Goal: Task Accomplishment & Management: Use online tool/utility

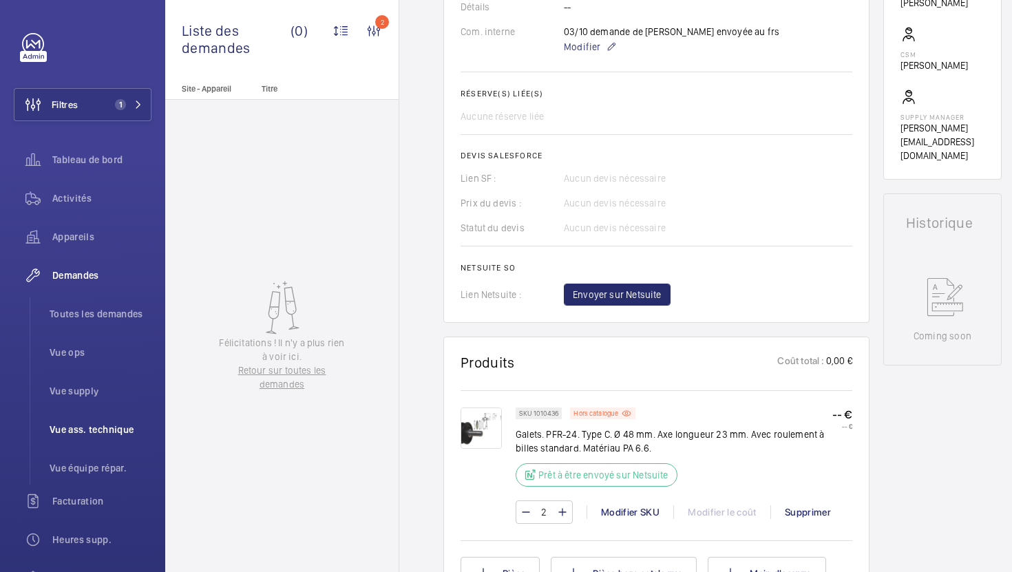
scroll to position [485, 0]
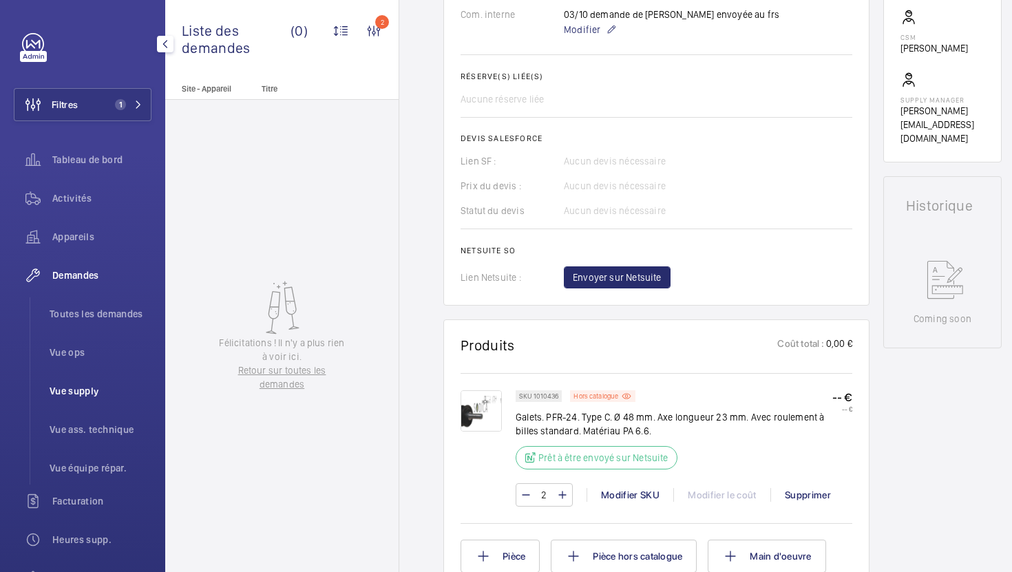
click at [99, 398] on li "Vue supply" at bounding box center [95, 391] width 113 height 33
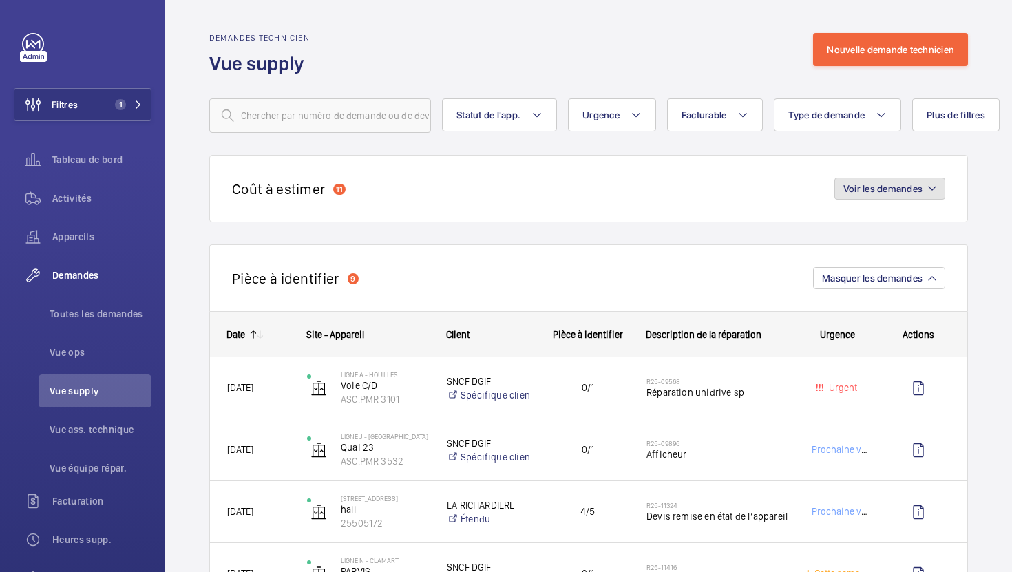
click at [861, 195] on button "Voir les demandes" at bounding box center [889, 189] width 111 height 22
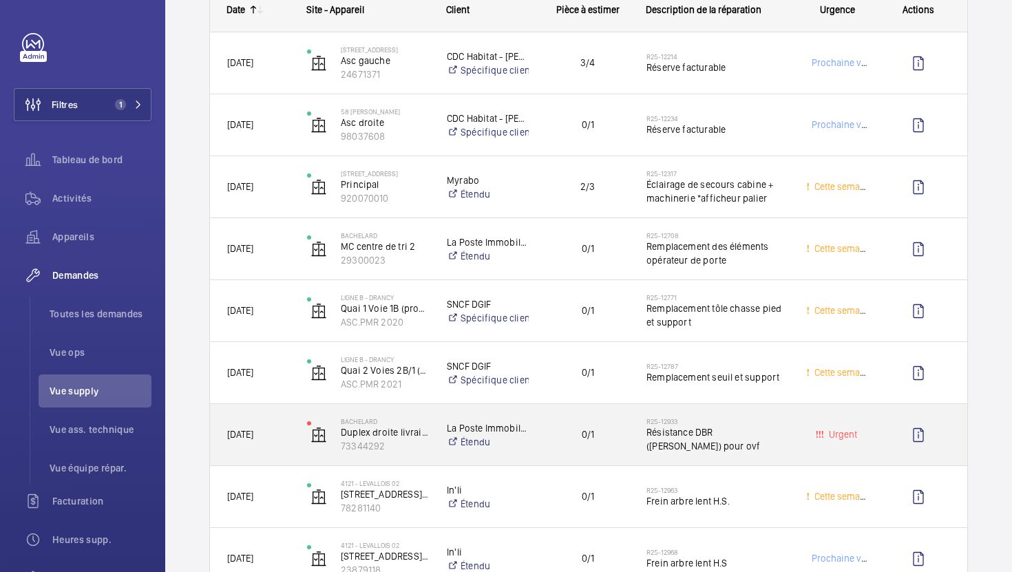
scroll to position [188, 0]
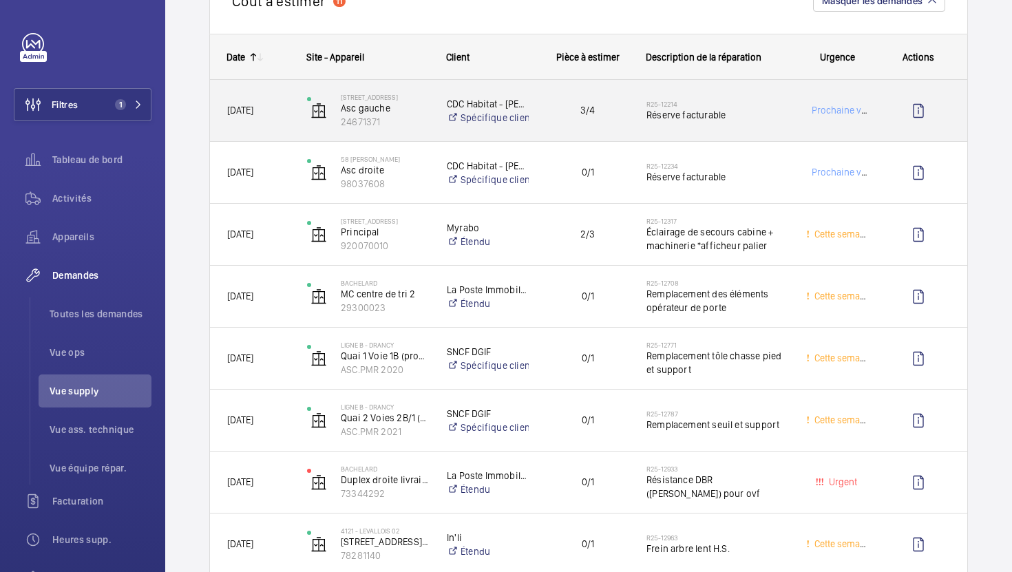
click at [553, 116] on span "3/4" at bounding box center [588, 111] width 82 height 16
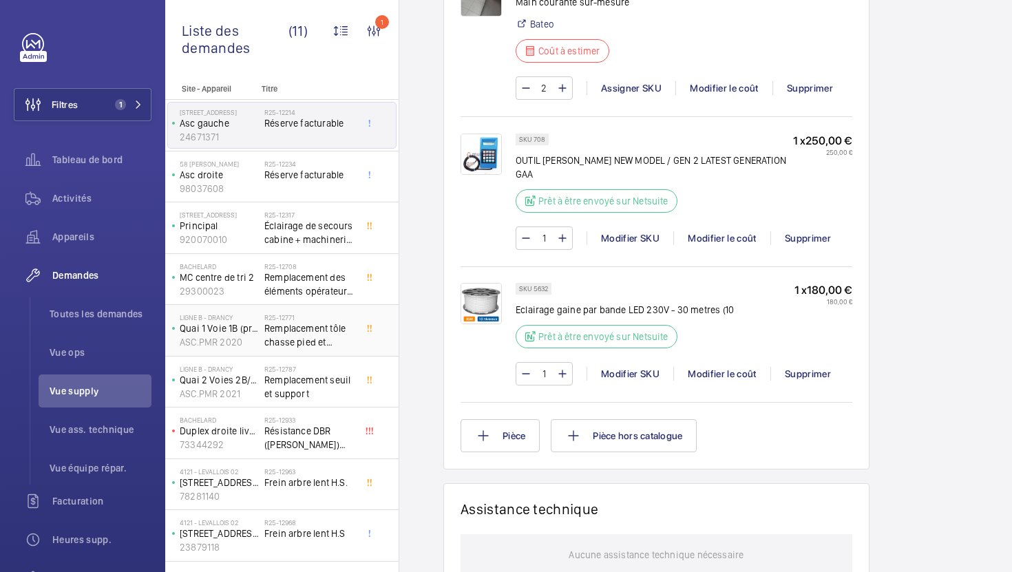
scroll to position [92, 0]
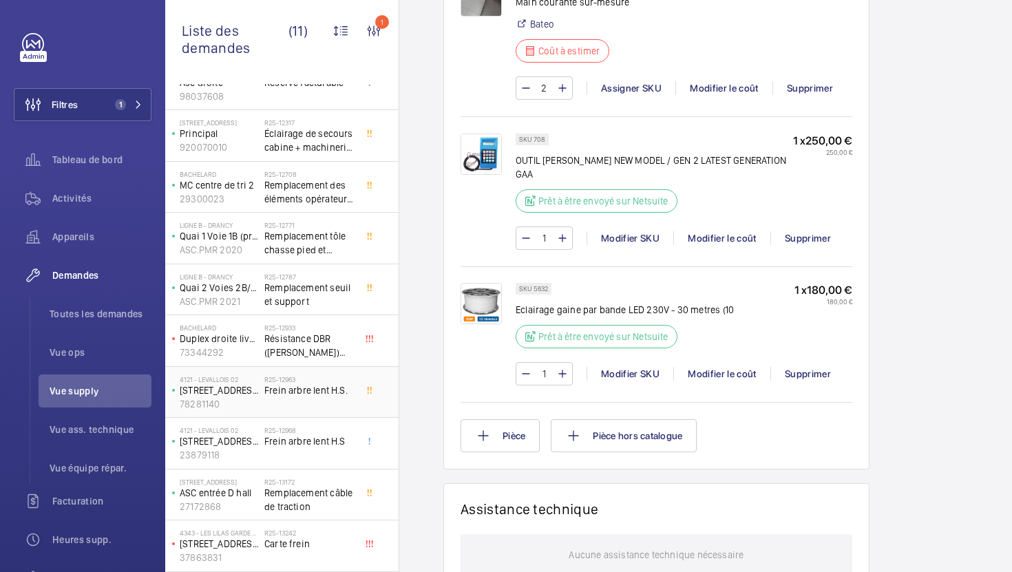
click at [302, 410] on div "R25-12963 Frein arbre lent H.S." at bounding box center [309, 395] width 91 height 40
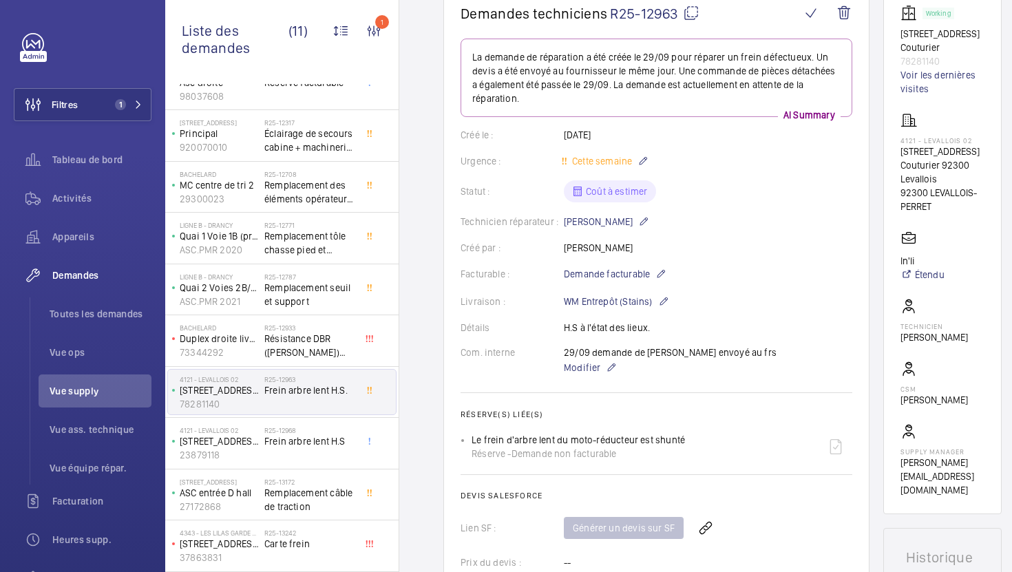
scroll to position [34, 0]
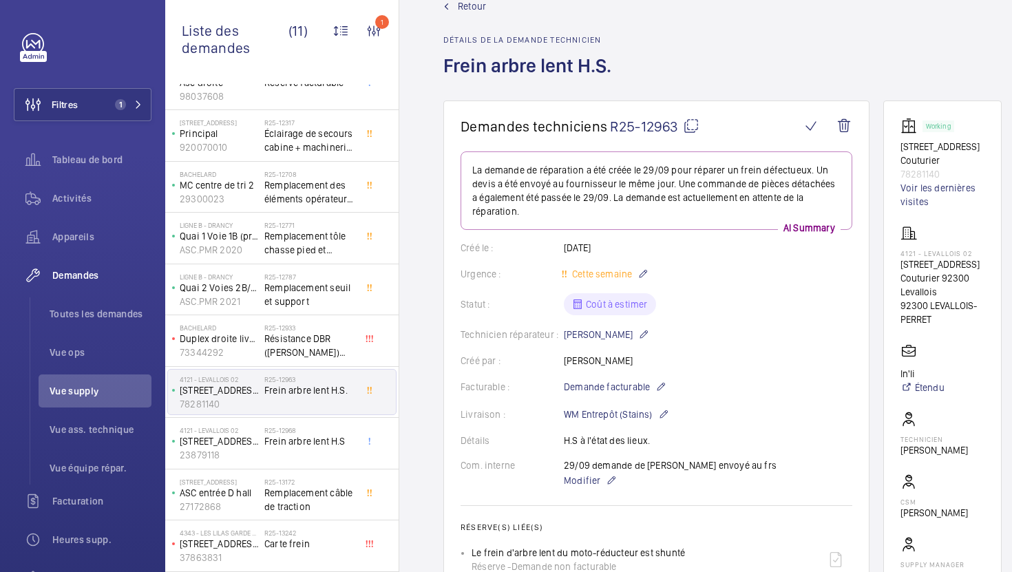
click at [693, 120] on mat-icon at bounding box center [691, 126] width 17 height 17
click at [311, 348] on span "Résistance DBR ([PERSON_NAME]) pour ovf" at bounding box center [309, 346] width 91 height 28
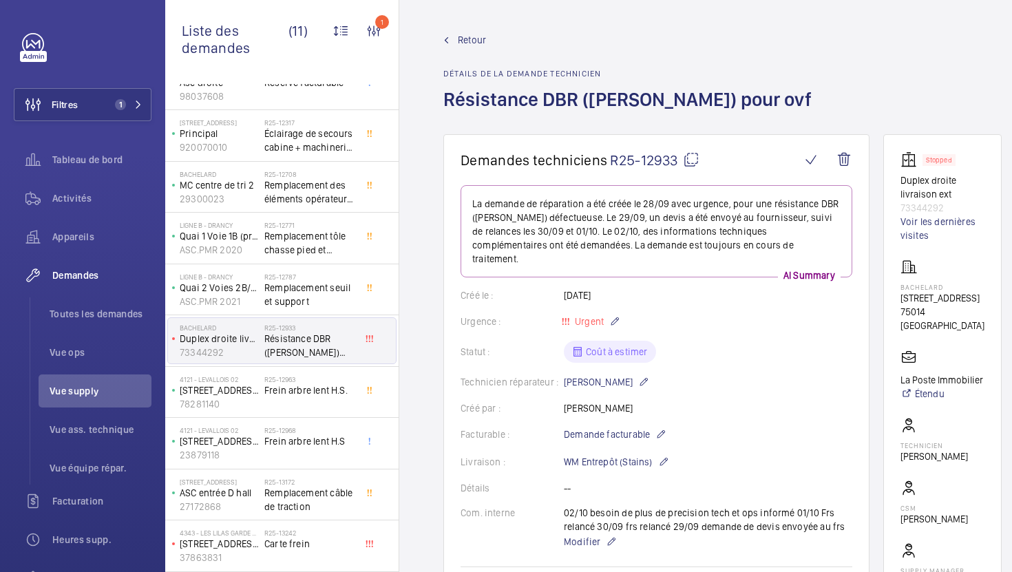
click at [691, 161] on mat-icon at bounding box center [691, 159] width 17 height 17
type textarea "R25-12933"
click at [81, 393] on span "Vue supply" at bounding box center [101, 391] width 102 height 14
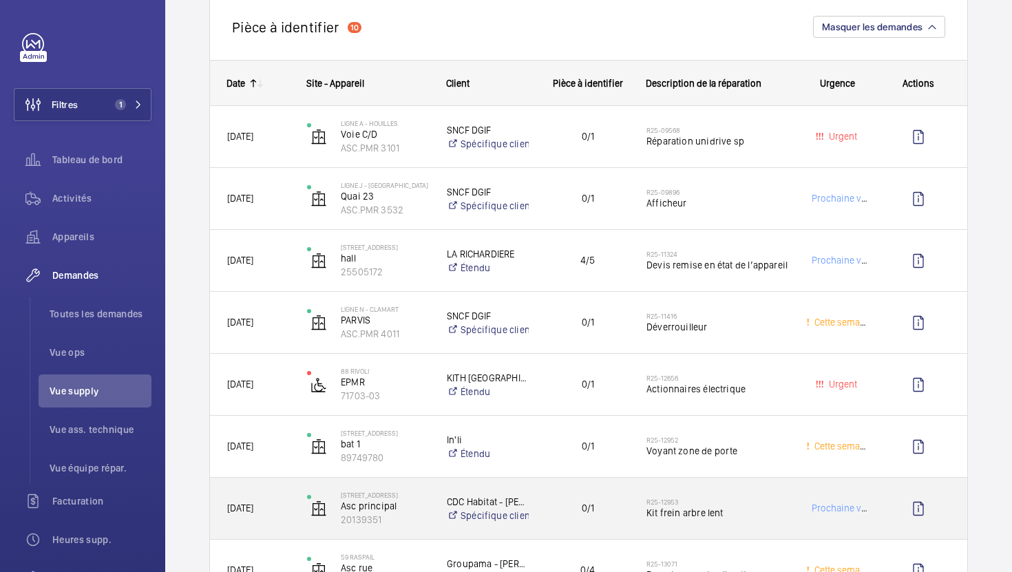
scroll to position [958, 0]
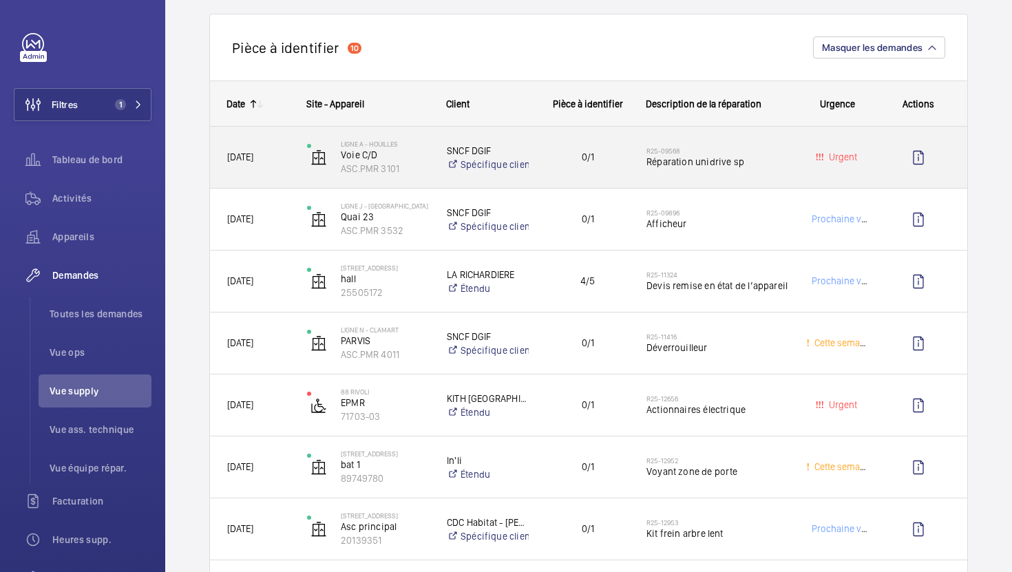
click at [784, 162] on span "Réparation unidrive sp" at bounding box center [718, 162] width 142 height 14
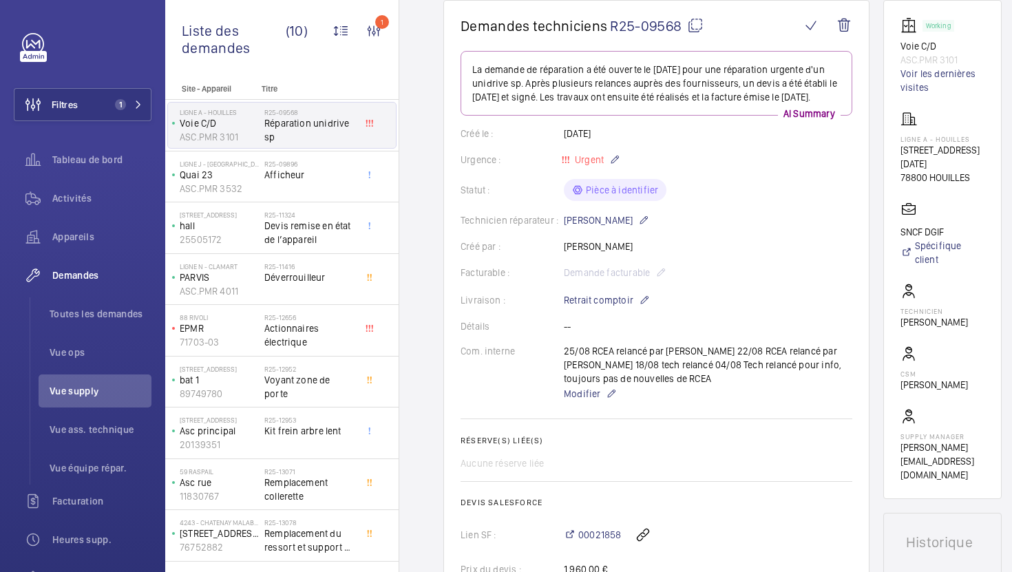
scroll to position [68, 0]
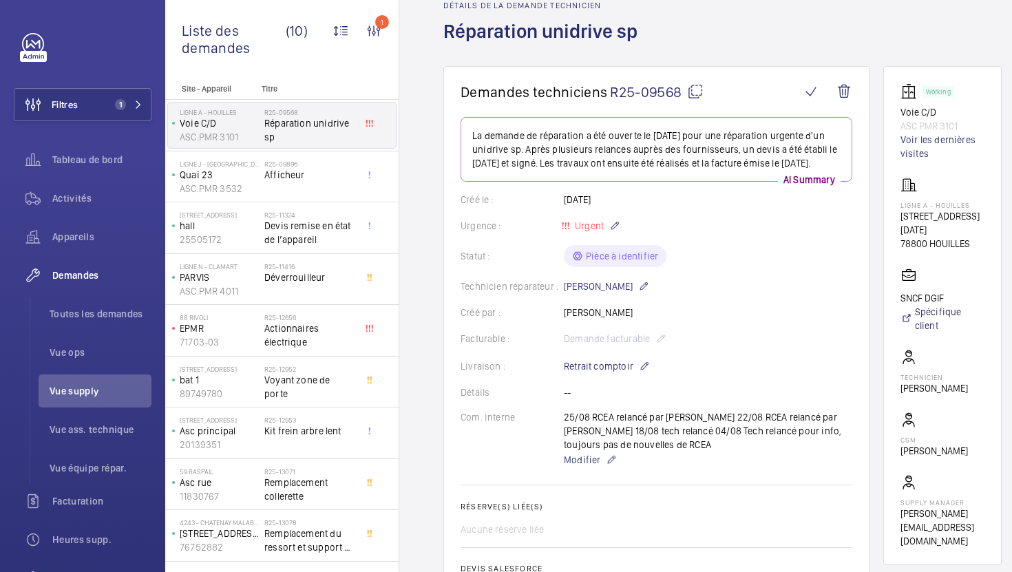
click at [699, 92] on mat-icon at bounding box center [695, 91] width 17 height 17
click at [591, 482] on wm-front-card-body "La demande de réparation a été ouverte le [DATE] pour une réparation urgente d'…" at bounding box center [657, 432] width 392 height 631
click at [570, 467] on span "Modifier" at bounding box center [582, 460] width 36 height 14
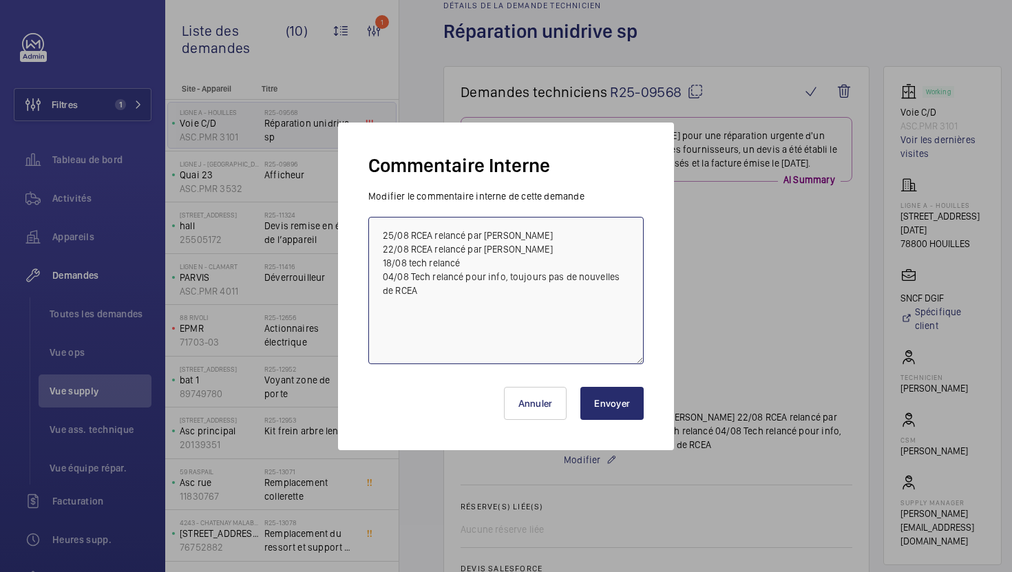
click at [379, 235] on textarea "25/08 RCEA relancé par [PERSON_NAME] 22/08 RCEA relancé par [PERSON_NAME] 18/08…" at bounding box center [505, 290] width 275 height 147
type textarea "03/10 Frs relancé 25/08 RCEA relancé par [PERSON_NAME] 22/08 RCEA relancé par […"
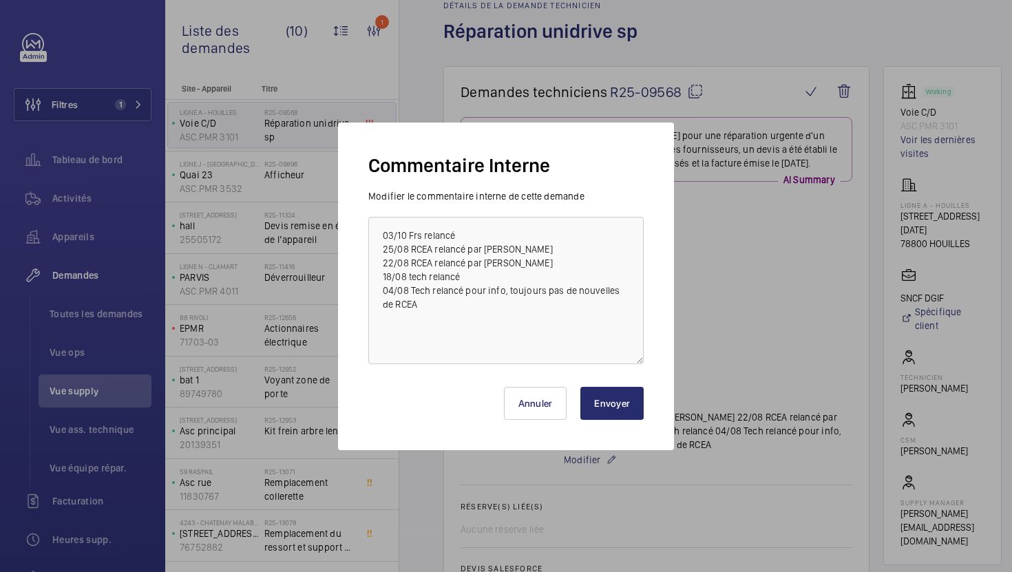
click at [602, 394] on button "Envoyer" at bounding box center [611, 403] width 63 height 33
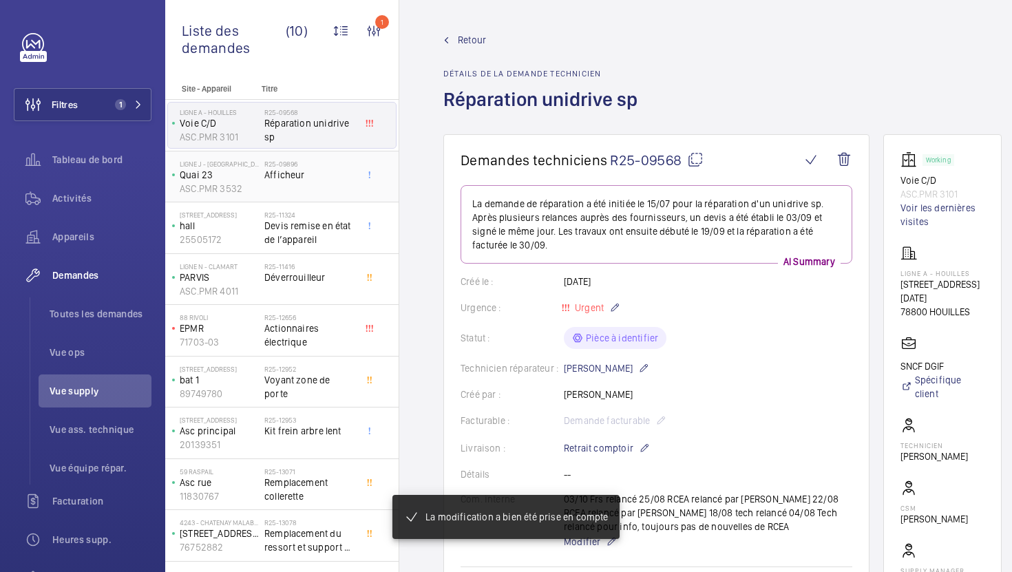
click at [331, 173] on span "Afficheur" at bounding box center [309, 175] width 91 height 14
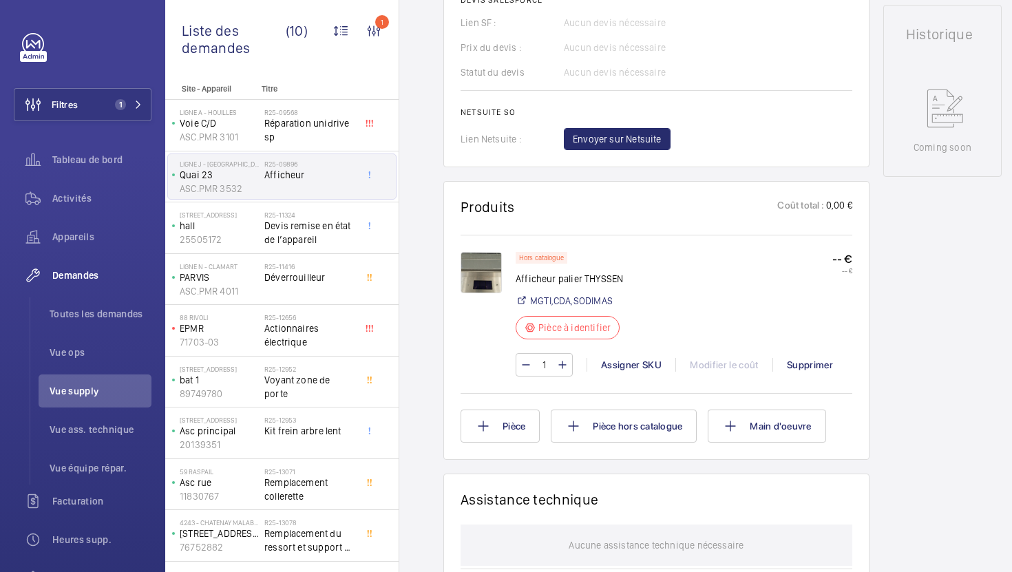
scroll to position [666, 0]
click at [487, 280] on img at bounding box center [481, 271] width 41 height 41
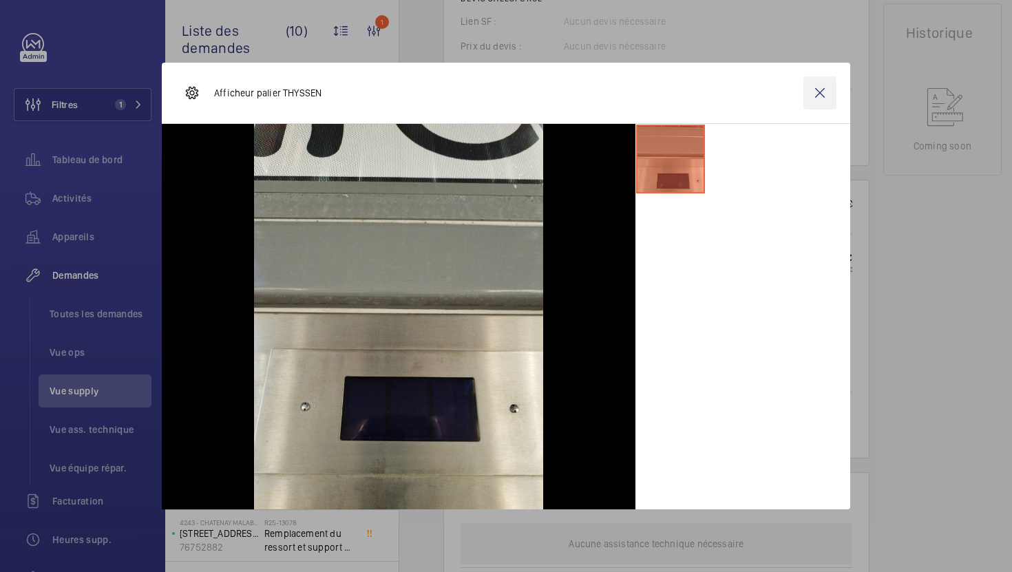
click at [824, 98] on wm-front-icon-button at bounding box center [819, 92] width 33 height 33
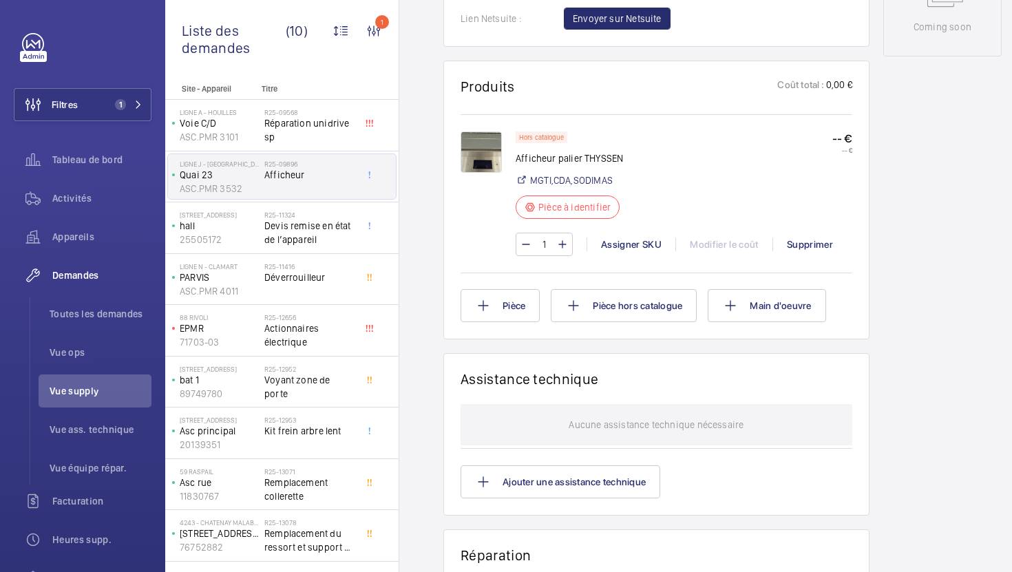
scroll to position [500, 0]
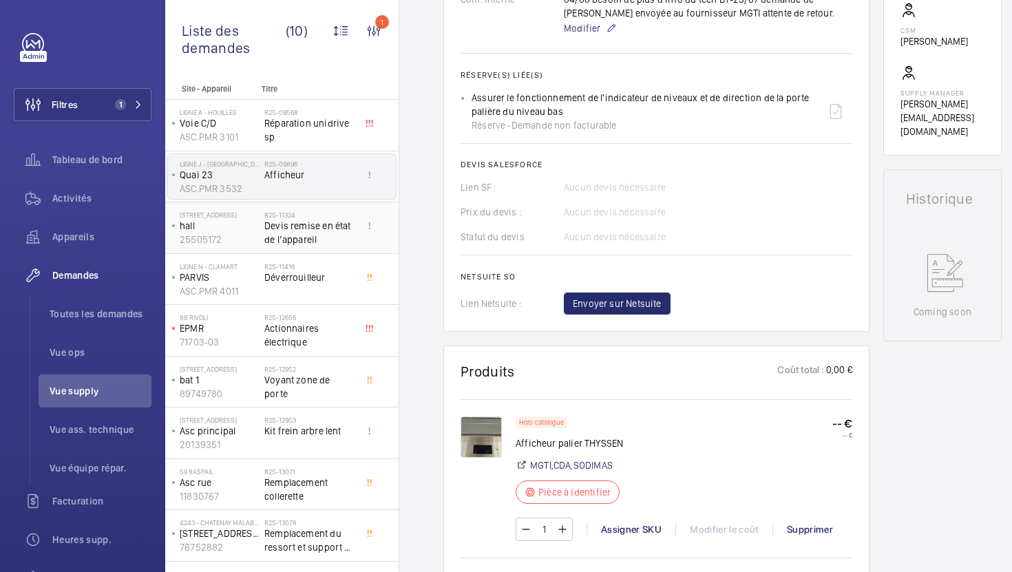
click at [340, 231] on span "Devis remise en état de l’appareil" at bounding box center [309, 233] width 91 height 28
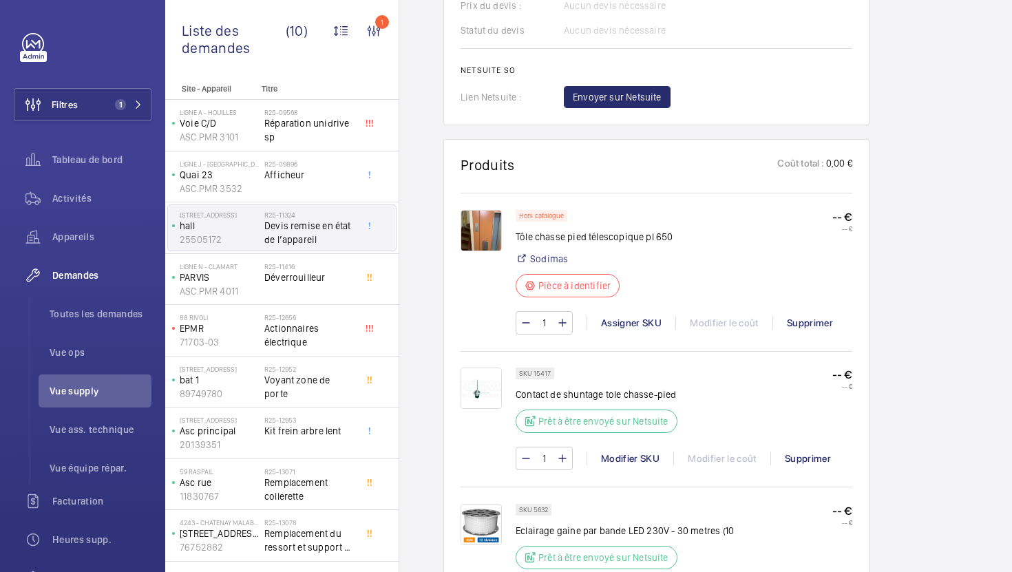
scroll to position [868, 0]
click at [334, 299] on div "R25-11416 Déverrouilleur" at bounding box center [309, 282] width 91 height 40
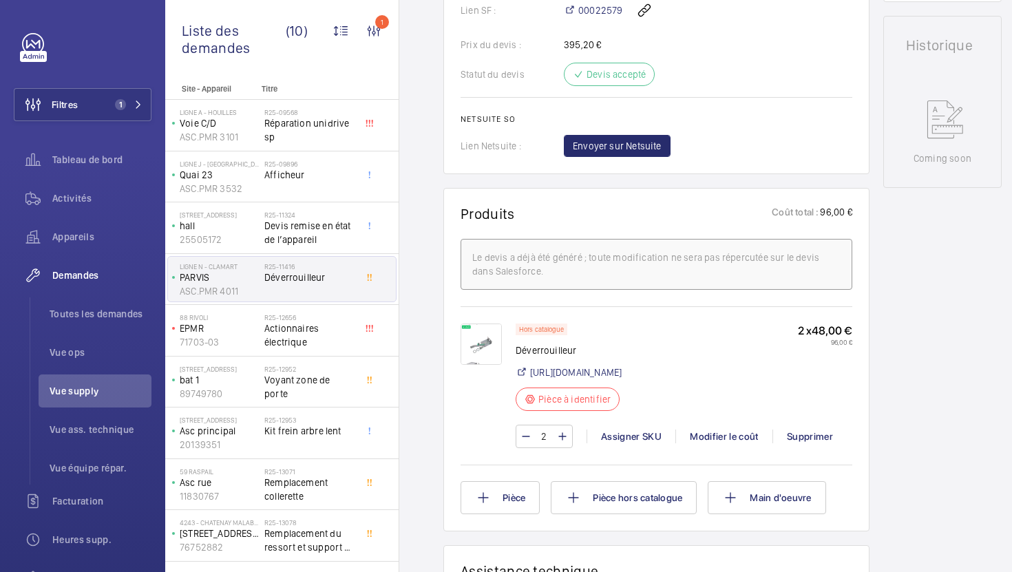
scroll to position [645, 0]
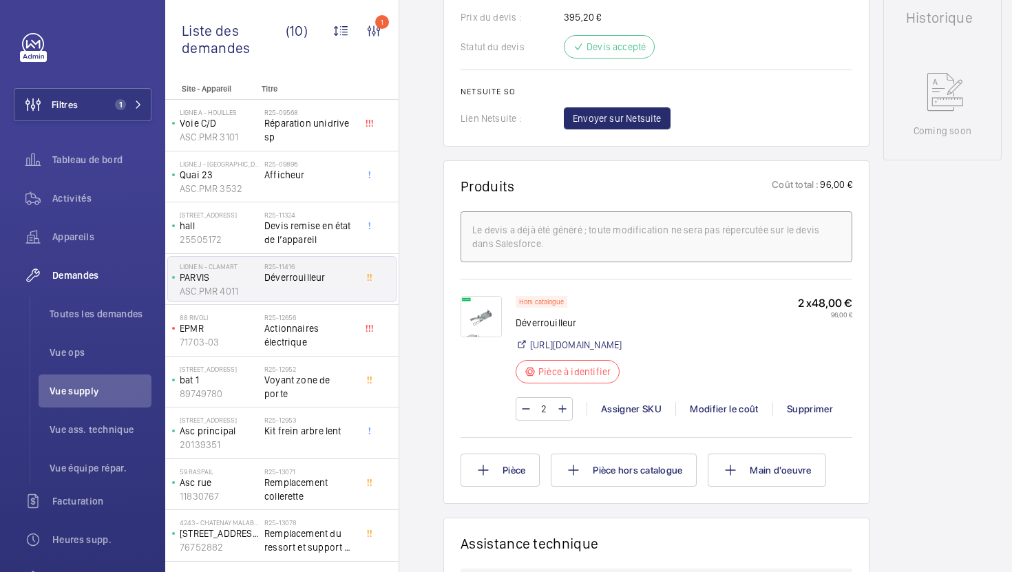
click at [481, 328] on img at bounding box center [481, 316] width 41 height 41
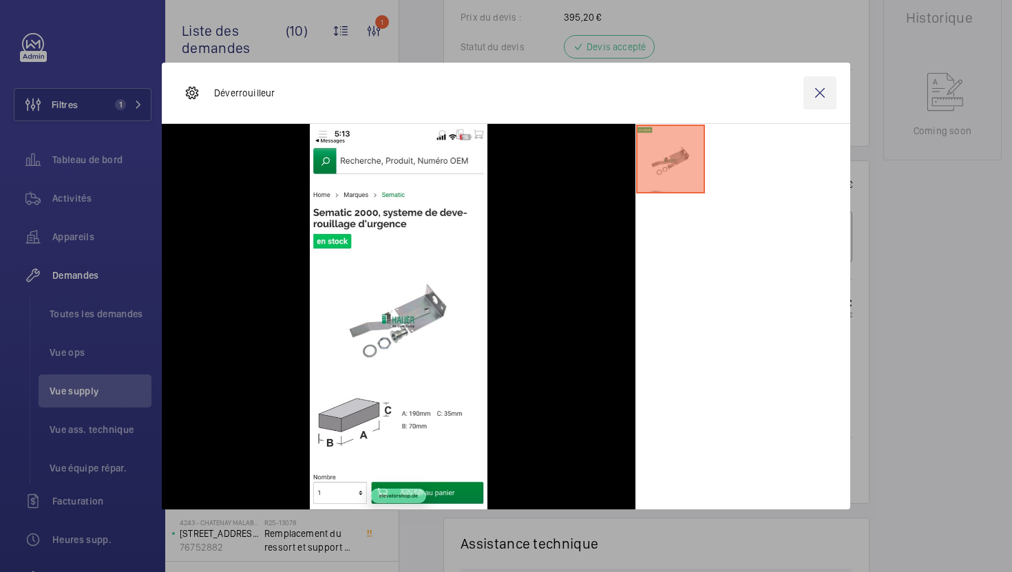
click at [826, 95] on wm-front-icon-button at bounding box center [819, 92] width 33 height 33
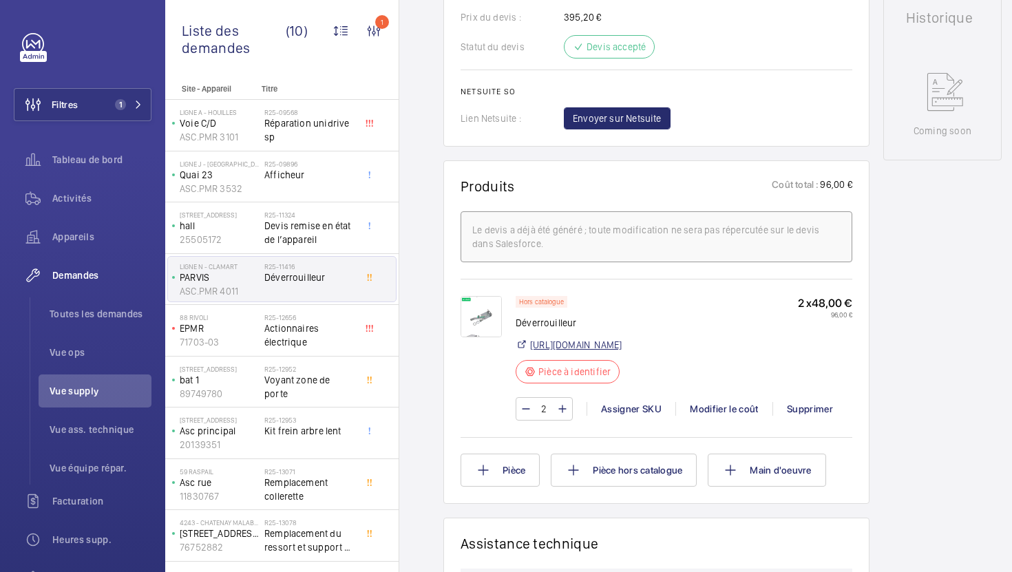
click at [622, 352] on link "[URL][DOMAIN_NAME]" at bounding box center [576, 345] width 92 height 14
click at [622, 416] on div "Assigner SKU" at bounding box center [631, 409] width 89 height 14
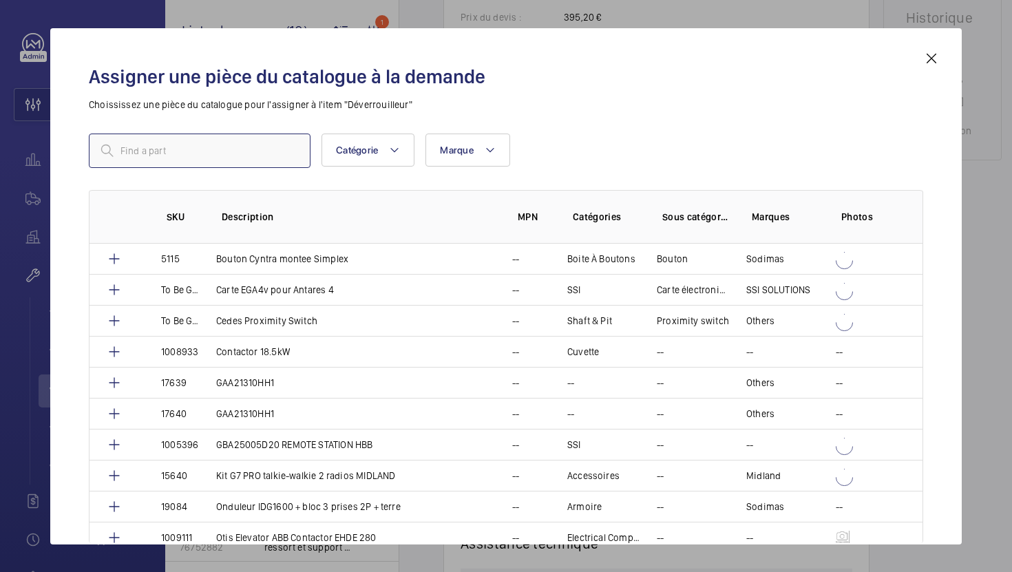
click at [251, 148] on input "text" at bounding box center [200, 151] width 222 height 34
paste input "15916"
type input "15916"
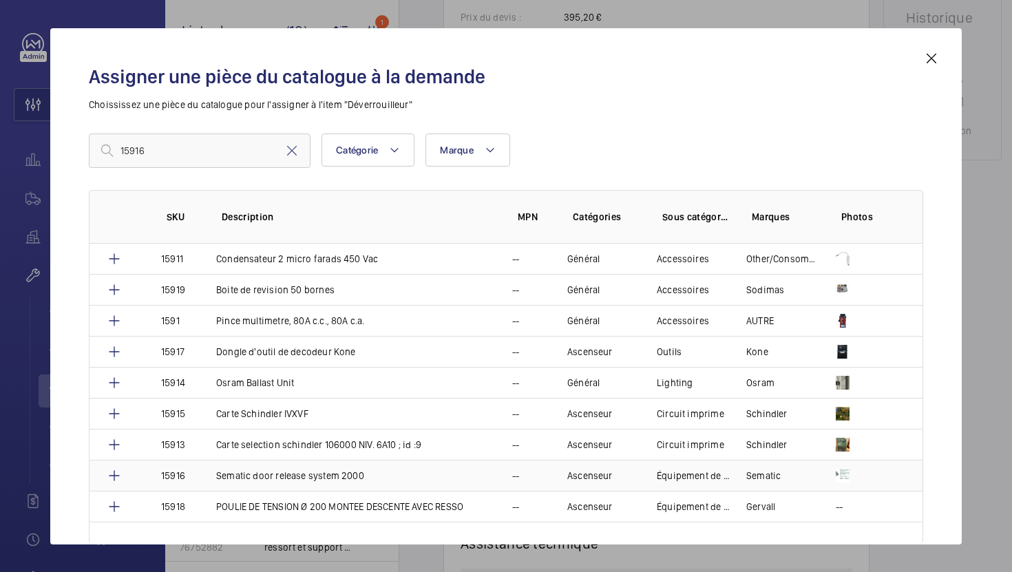
click at [481, 477] on td "Sematic door release system 2000" at bounding box center [348, 475] width 296 height 31
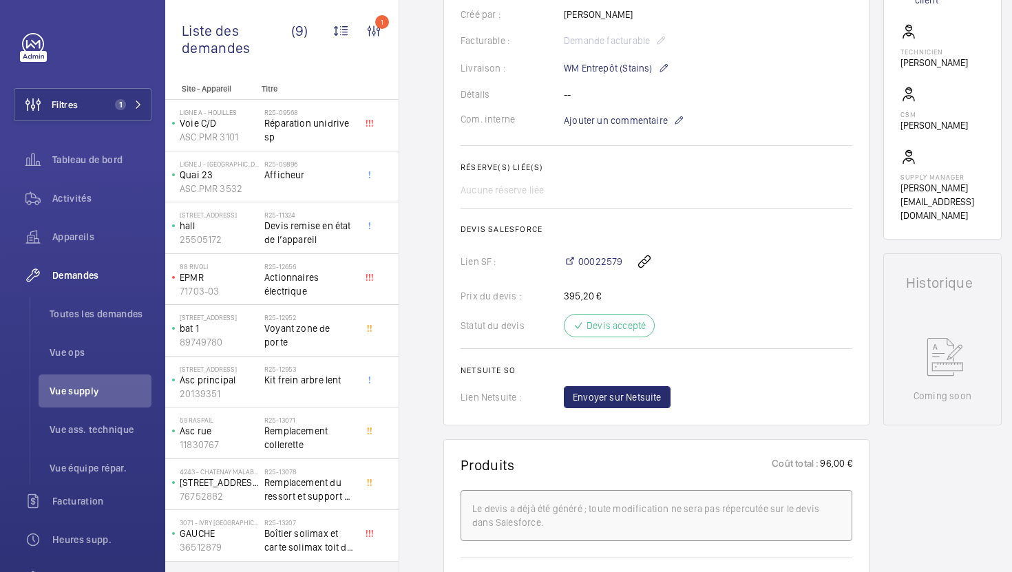
scroll to position [401, 0]
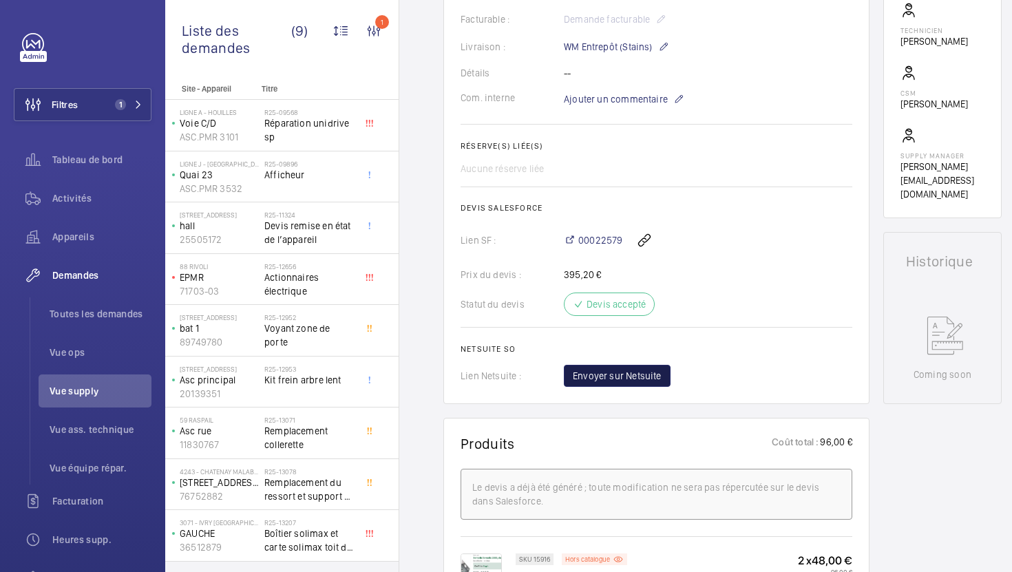
click at [618, 383] on span "Envoyer sur Netsuite" at bounding box center [617, 376] width 89 height 14
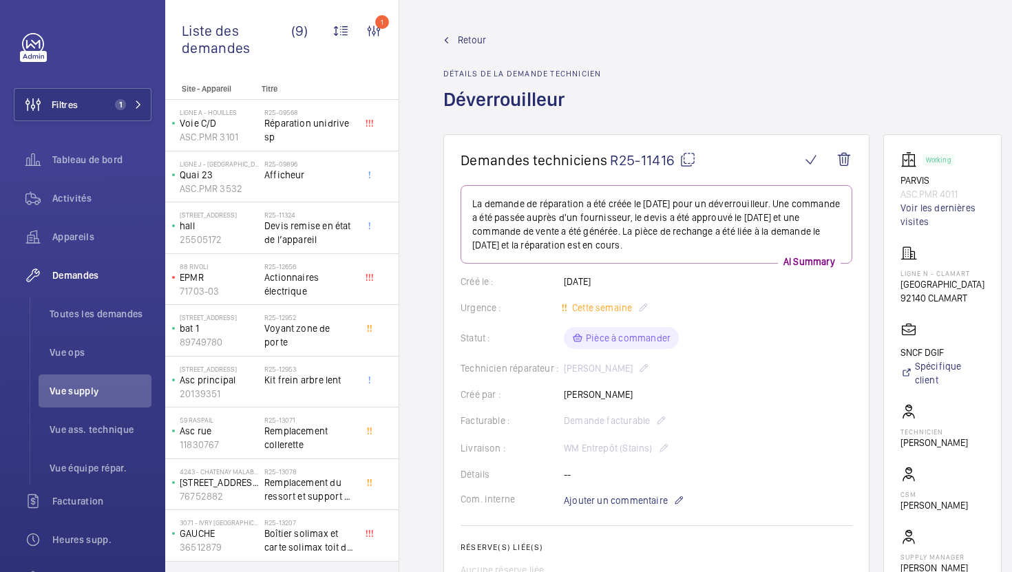
click at [717, 386] on wm-front-card-body "La demande de réparation a été créée le [DATE] pour un déverrouilleur. Une comm…" at bounding box center [657, 482] width 392 height 595
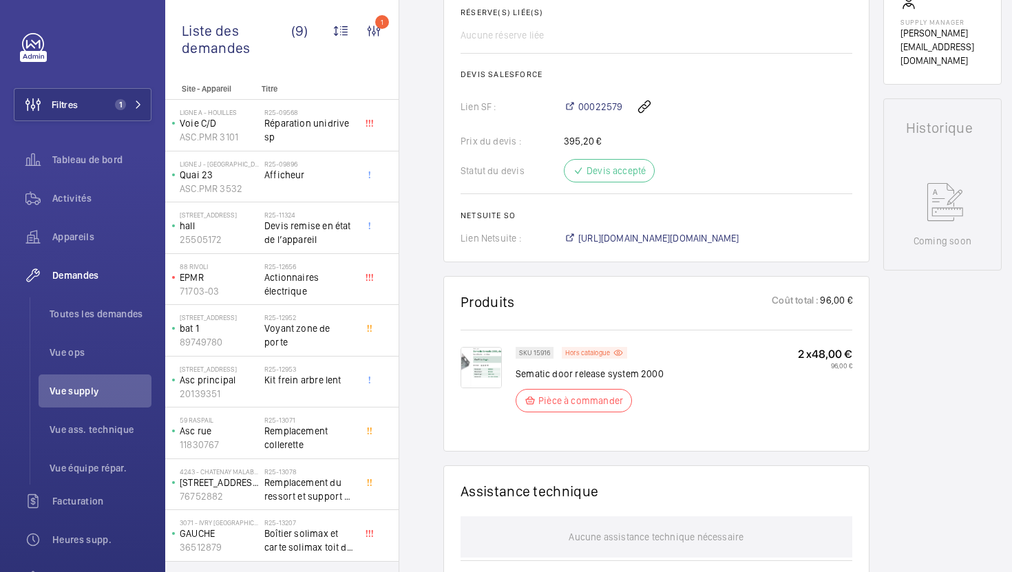
scroll to position [536, 0]
click at [686, 239] on span "[URL][DOMAIN_NAME][DOMAIN_NAME]" at bounding box center [658, 238] width 161 height 14
click at [338, 240] on span "Devis remise en état de l’appareil" at bounding box center [309, 233] width 91 height 28
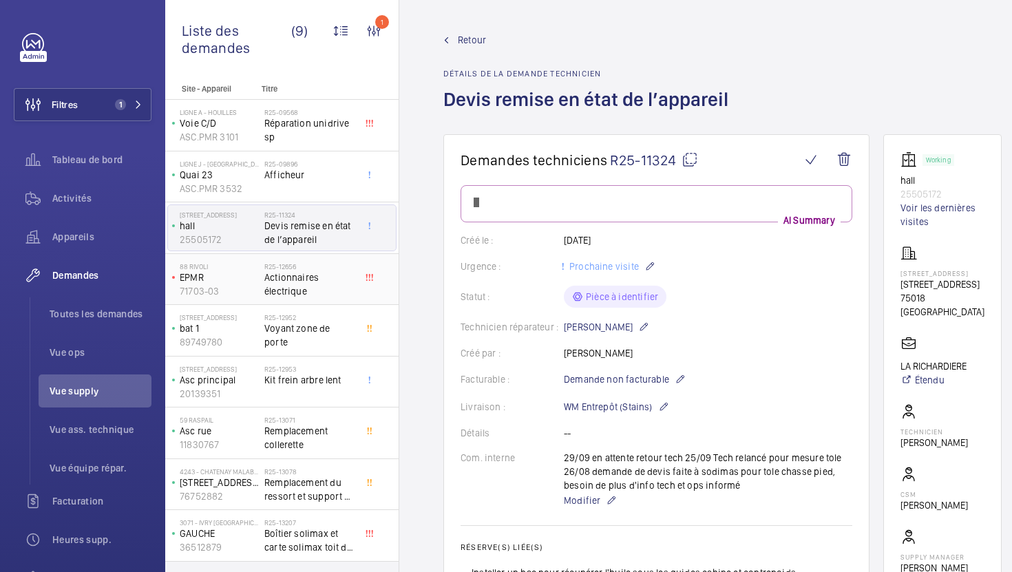
click at [340, 283] on span "Actionnaires électrique" at bounding box center [309, 285] width 91 height 28
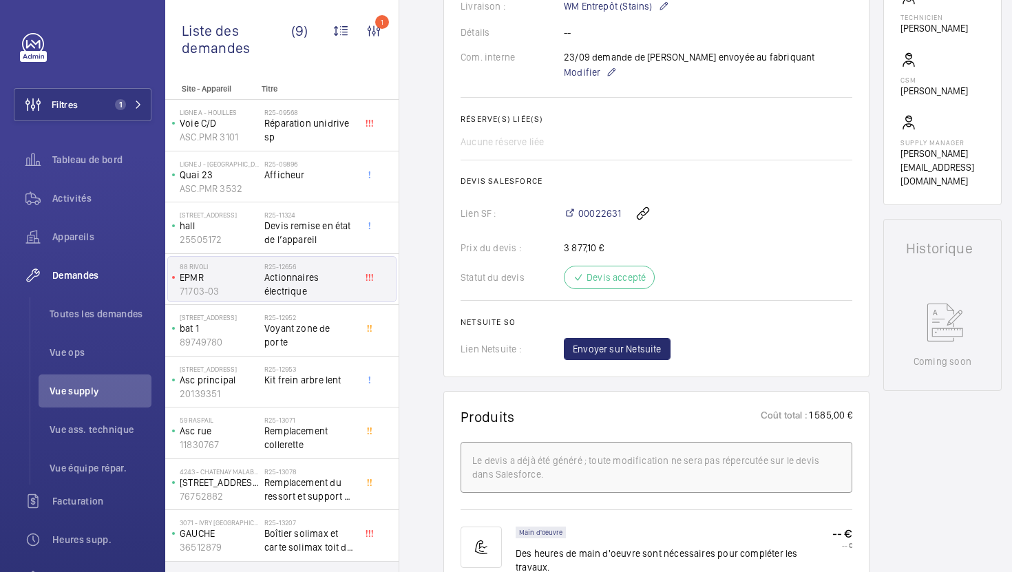
scroll to position [41, 0]
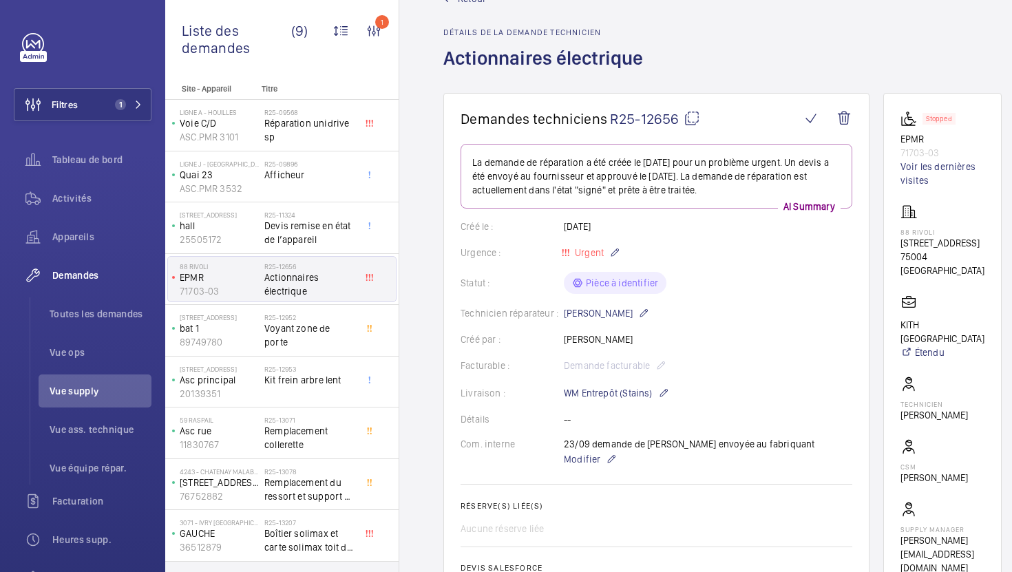
click at [695, 127] on mat-icon at bounding box center [692, 118] width 17 height 17
click at [339, 129] on span "Réparation unidrive sp" at bounding box center [309, 130] width 91 height 28
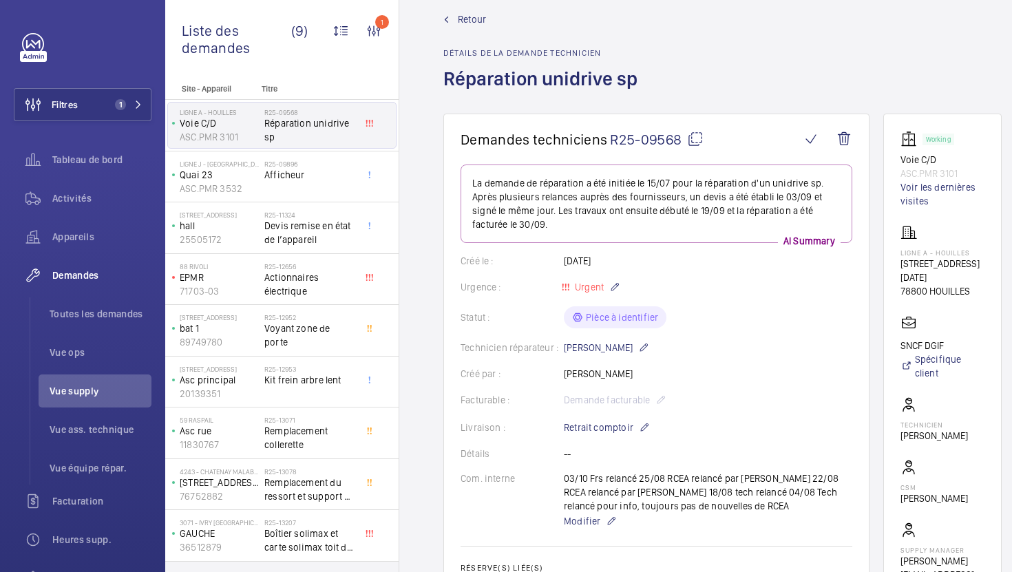
scroll to position [21, 0]
click at [691, 134] on mat-icon at bounding box center [695, 138] width 17 height 17
click at [333, 288] on span "Actionnaires électrique" at bounding box center [309, 285] width 91 height 28
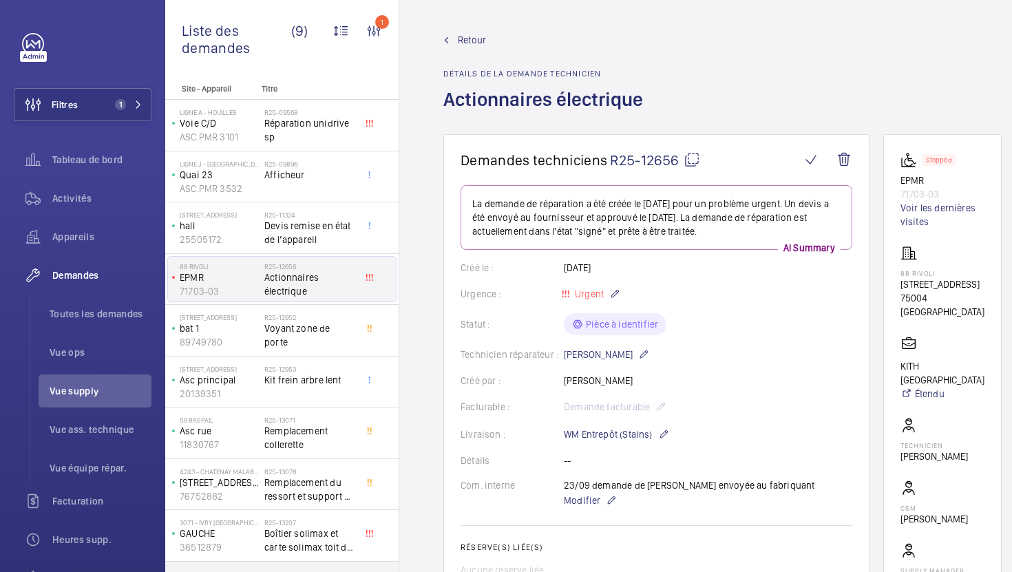
click at [689, 163] on mat-icon at bounding box center [692, 159] width 17 height 17
type textarea "R25-12656"
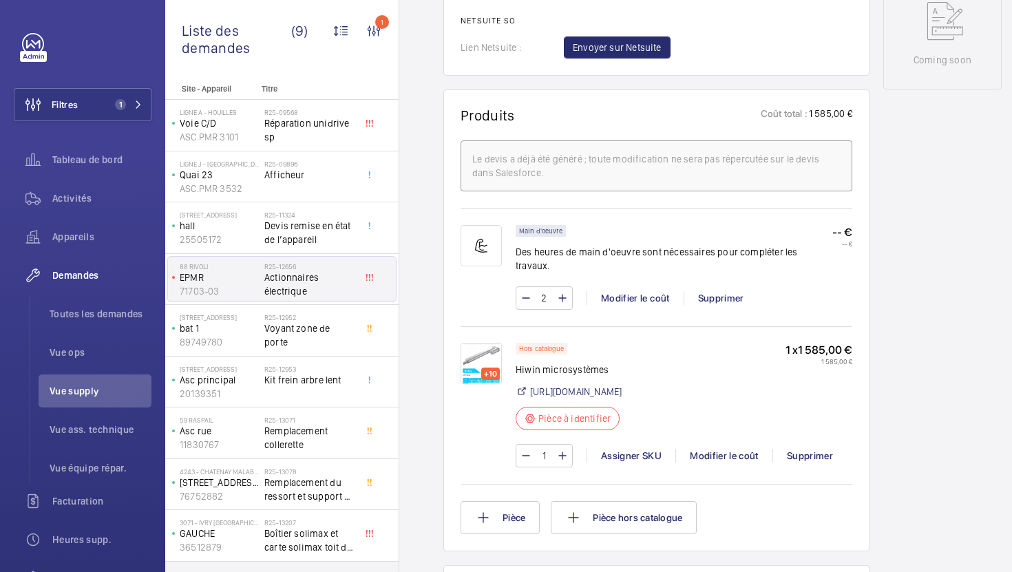
scroll to position [733, 0]
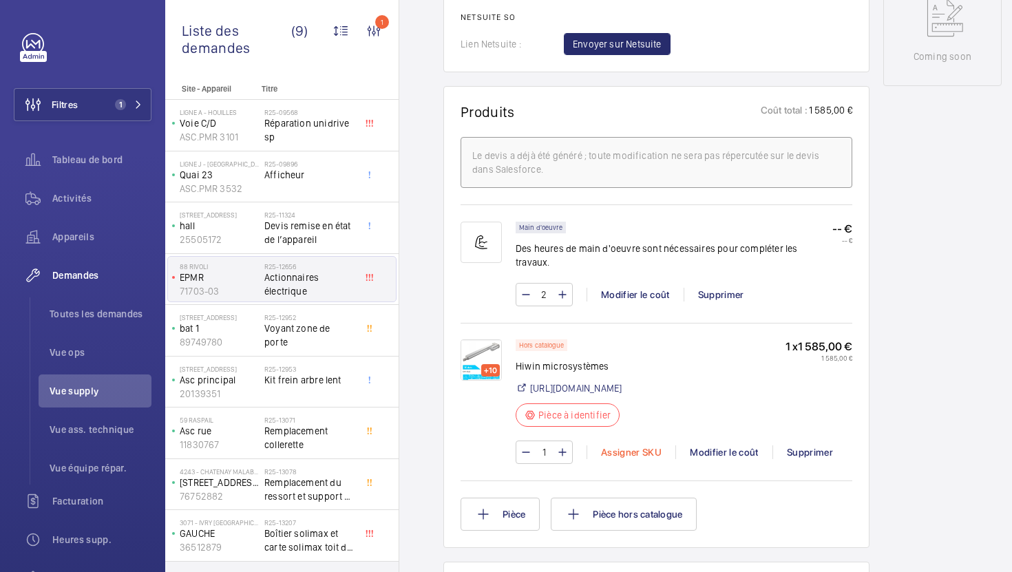
click at [631, 448] on div "Assigner SKU" at bounding box center [631, 452] width 89 height 14
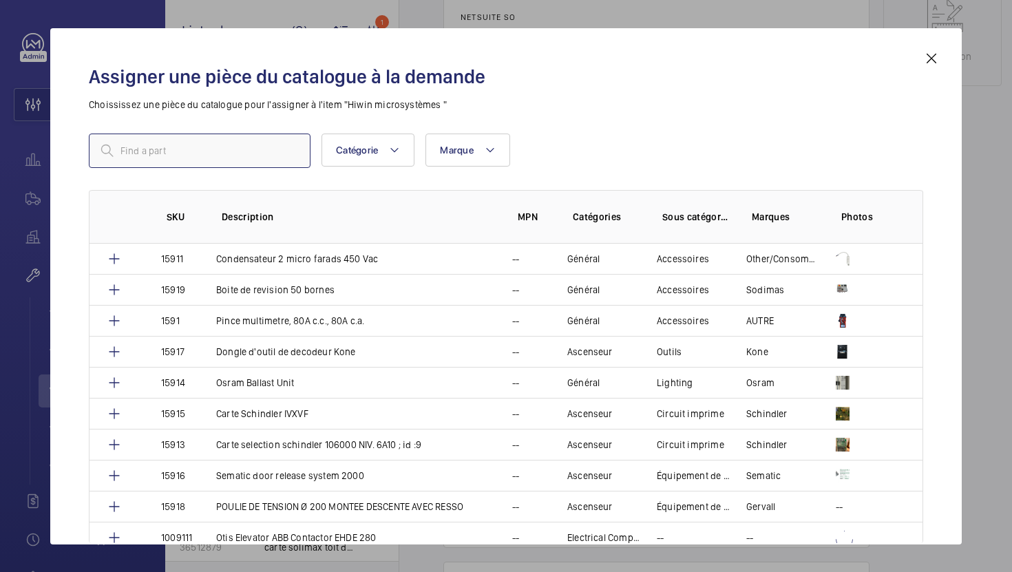
click at [218, 158] on input "text" at bounding box center [200, 151] width 222 height 34
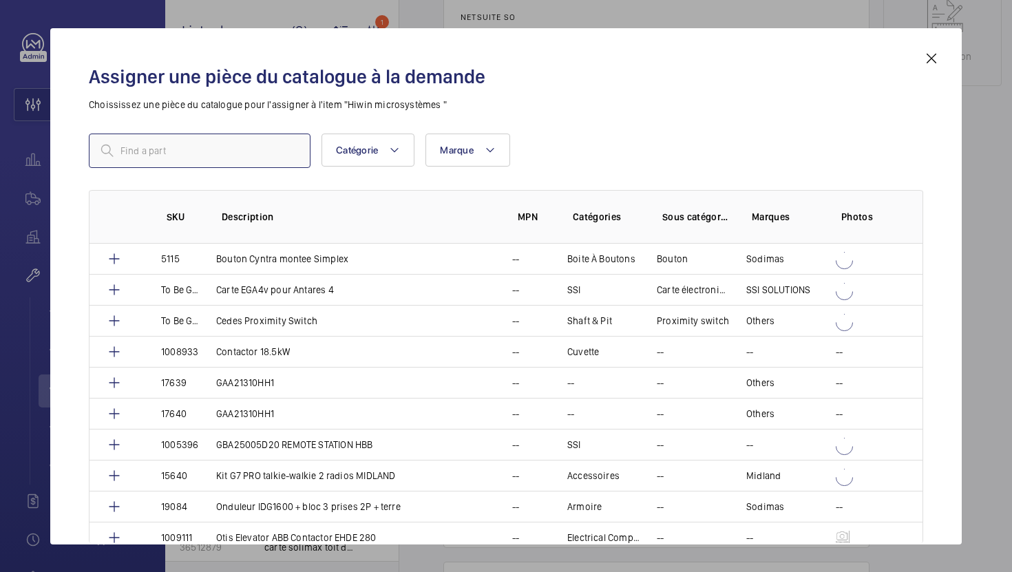
paste input "1010438"
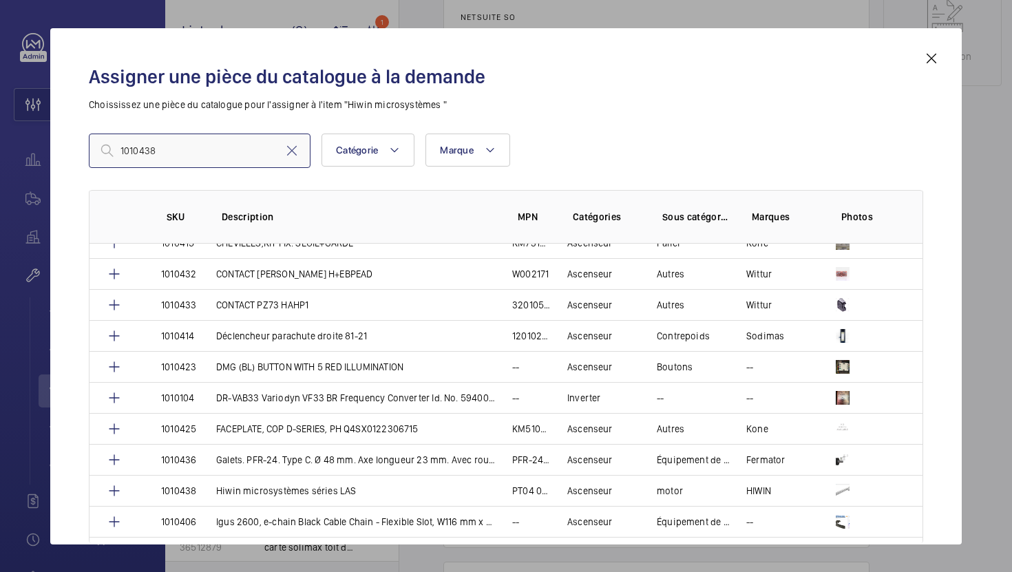
scroll to position [298, 0]
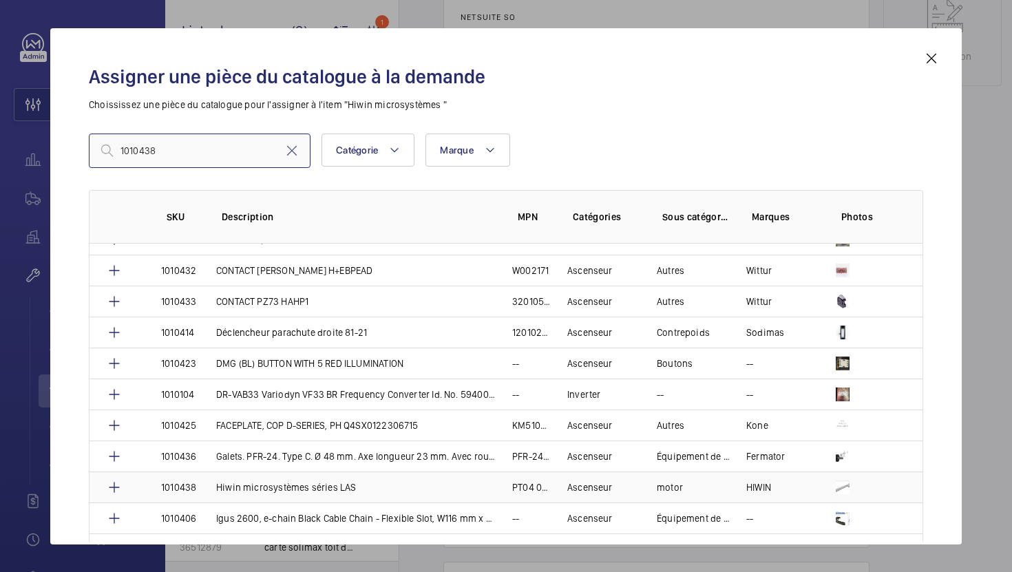
type input "1010438"
click at [433, 490] on td "Hiwin microsystèmes séries LAS" at bounding box center [348, 487] width 296 height 31
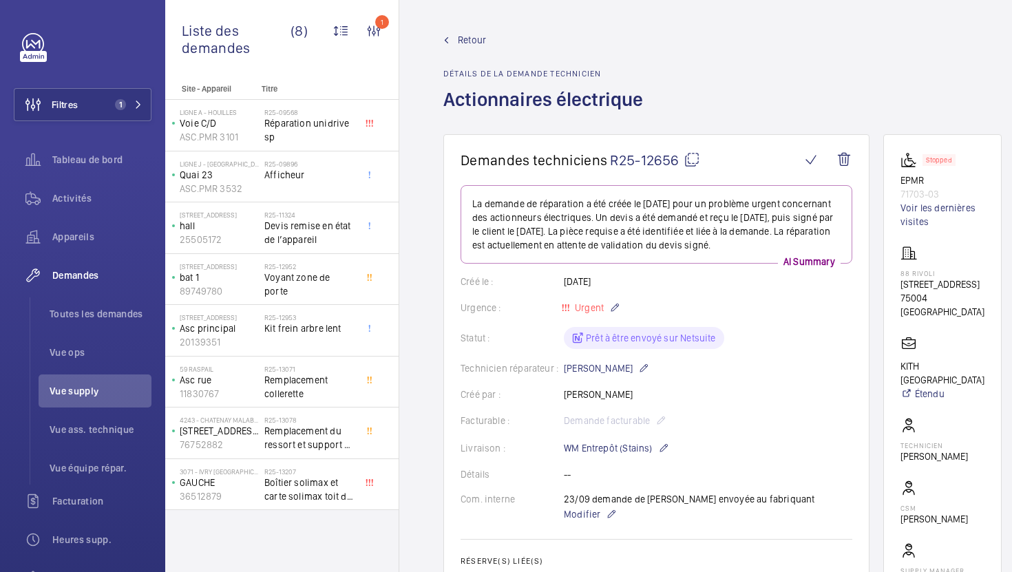
scroll to position [375, 0]
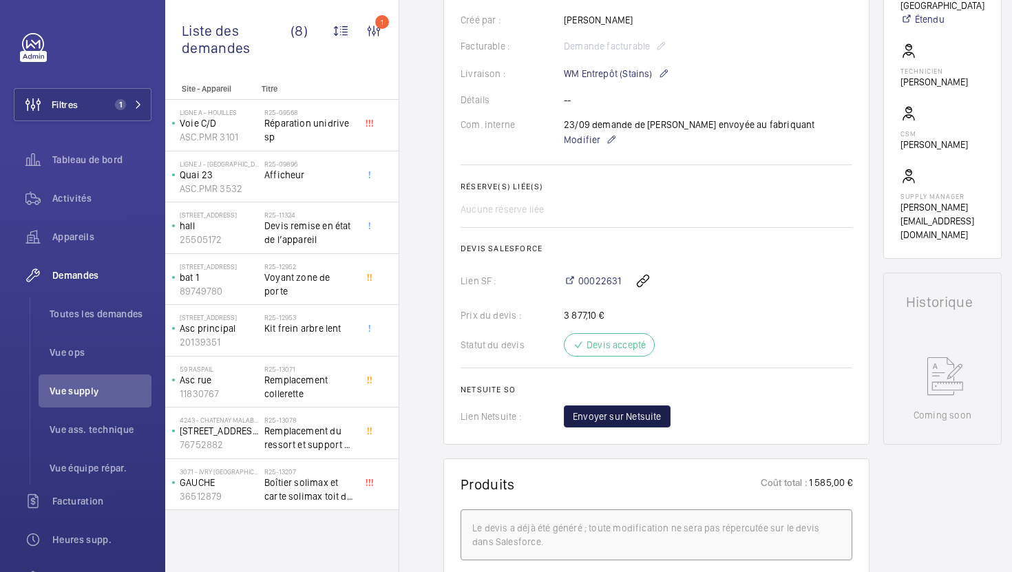
click at [636, 410] on span "Envoyer sur Netsuite" at bounding box center [617, 417] width 89 height 14
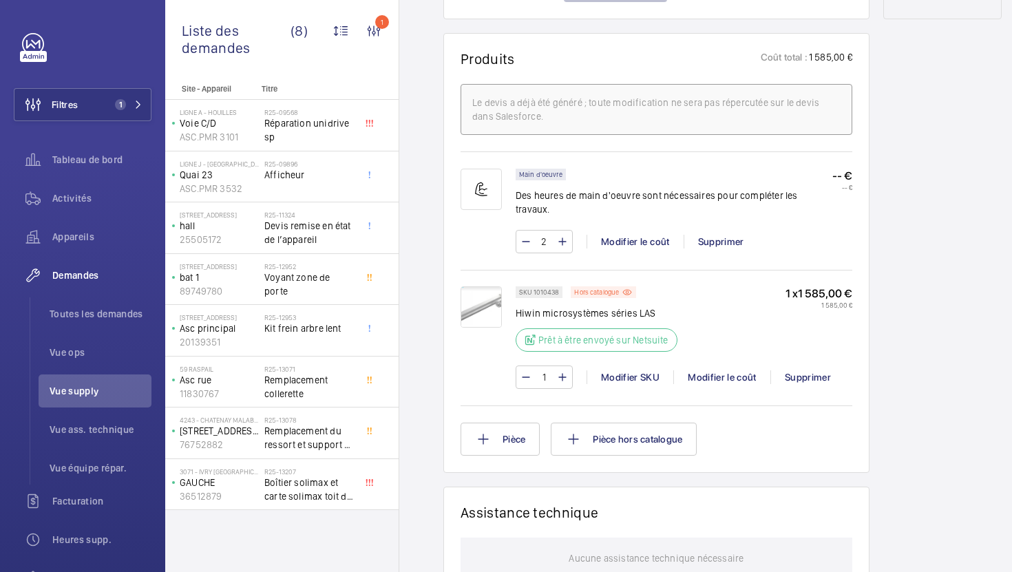
scroll to position [459, 0]
